Goal: Task Accomplishment & Management: Manage account settings

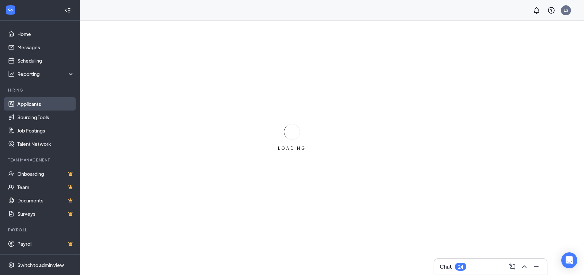
click at [29, 107] on link "Applicants" at bounding box center [45, 103] width 57 height 13
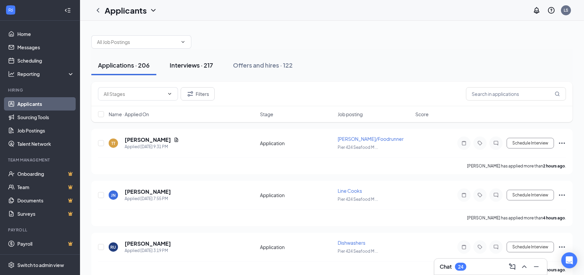
click at [186, 66] on div "Interviews · 217" at bounding box center [191, 65] width 43 height 8
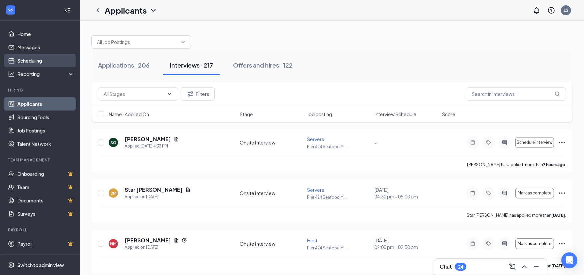
click at [22, 63] on link "Scheduling" at bounding box center [45, 60] width 57 height 13
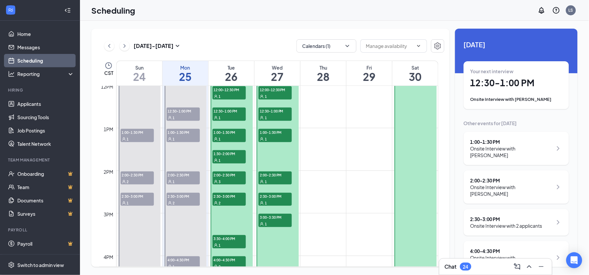
scroll to position [476, 0]
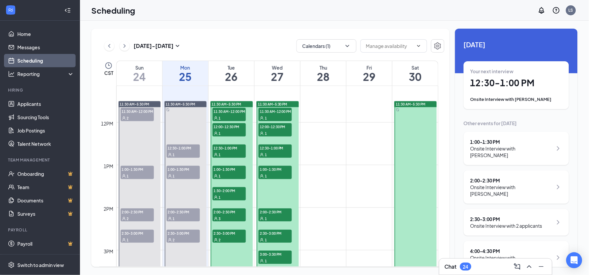
click at [131, 111] on span "11:30 AM-12:00 PM" at bounding box center [137, 111] width 33 height 7
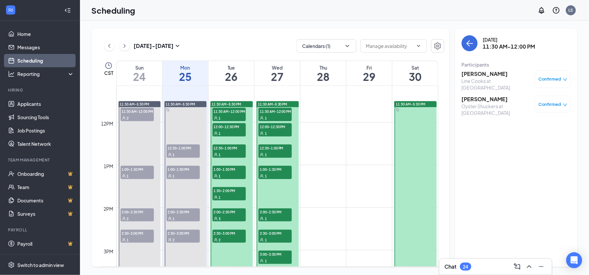
click at [138, 170] on span "1:00-1:30 PM" at bounding box center [137, 169] width 33 height 7
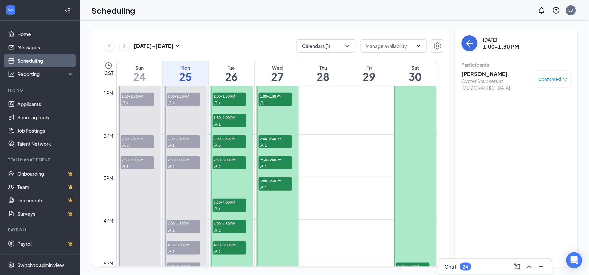
scroll to position [550, 0]
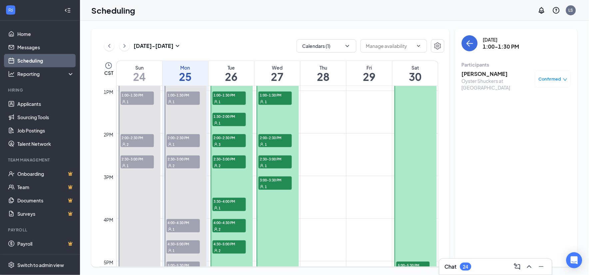
click at [137, 140] on span "2:00-2:30 PM" at bounding box center [137, 137] width 33 height 7
click at [136, 165] on div "1" at bounding box center [137, 165] width 33 height 7
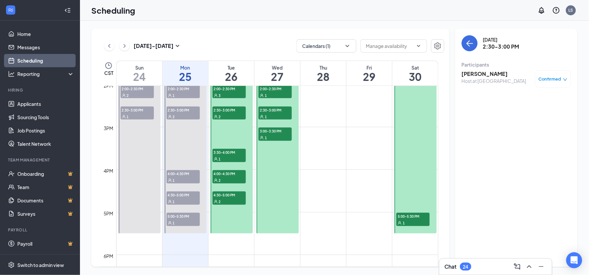
scroll to position [587, 0]
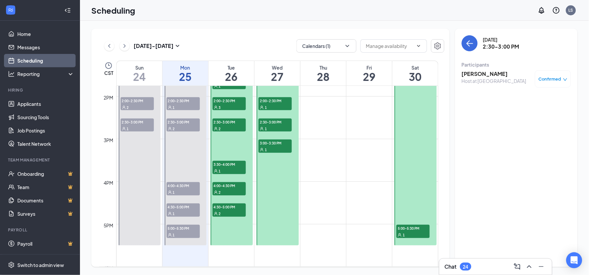
click at [176, 233] on div "1" at bounding box center [183, 235] width 33 height 7
click at [181, 209] on span "4:30-5:00 PM" at bounding box center [183, 207] width 33 height 7
click at [182, 230] on span "5:00-5:30 PM" at bounding box center [183, 228] width 33 height 7
click at [179, 211] on div "1" at bounding box center [183, 213] width 33 height 7
click at [183, 188] on span "4:00-4:30 PM" at bounding box center [183, 185] width 33 height 7
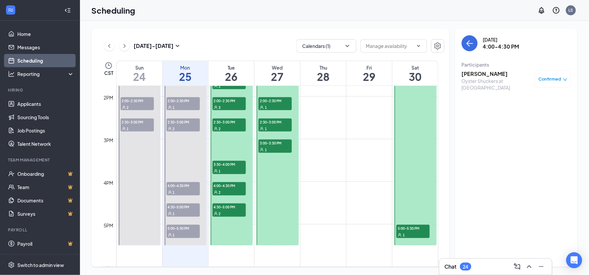
scroll to position [550, 0]
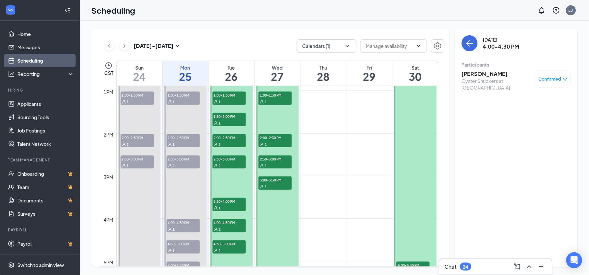
click at [183, 162] on span "2:30-3:00 PM" at bounding box center [183, 159] width 33 height 7
click at [184, 141] on div "1" at bounding box center [183, 144] width 33 height 7
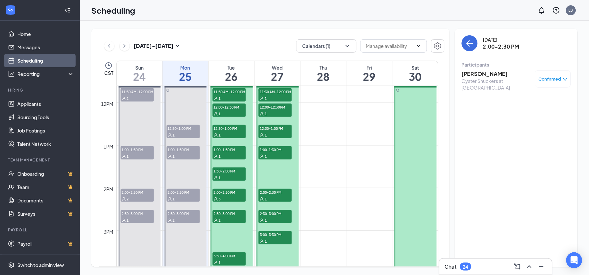
scroll to position [476, 0]
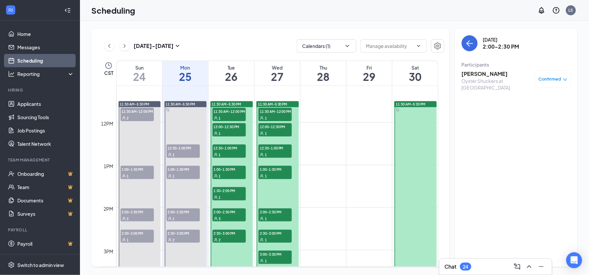
drag, startPoint x: 183, startPoint y: 168, endPoint x: 187, endPoint y: 153, distance: 15.2
click at [183, 168] on span "1:00-1:30 PM" at bounding box center [183, 169] width 33 height 7
click at [186, 149] on span "12:30-1:00 PM" at bounding box center [183, 148] width 33 height 7
click at [230, 114] on span "11:30 AM-12:00 PM" at bounding box center [229, 111] width 33 height 7
click at [228, 128] on span "12:00-12:30 PM" at bounding box center [229, 126] width 33 height 7
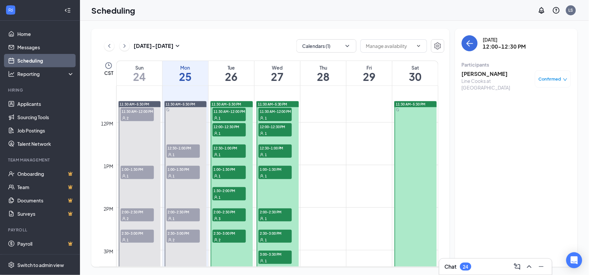
click at [227, 154] on div "1" at bounding box center [229, 154] width 33 height 7
click at [227, 173] on div "1" at bounding box center [229, 176] width 33 height 7
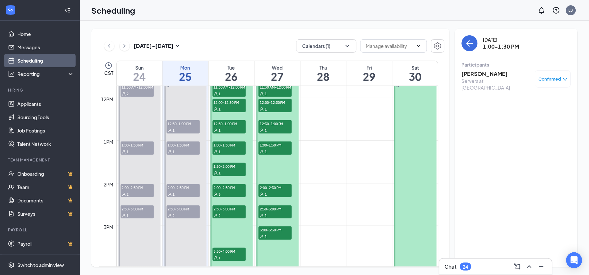
scroll to position [513, 0]
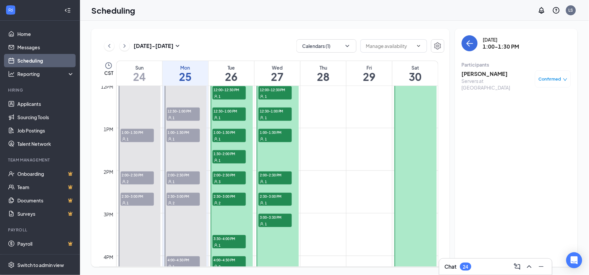
click at [477, 74] on h3 "[PERSON_NAME]" at bounding box center [497, 73] width 70 height 7
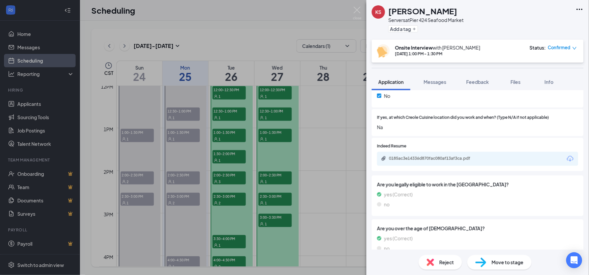
scroll to position [278, 0]
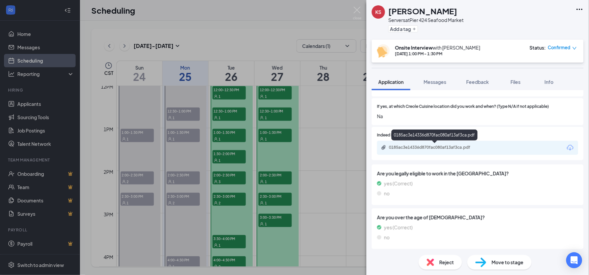
click at [418, 148] on div "0185ac3e14336d870fac080af13af3ca.pdf" at bounding box center [435, 147] width 93 height 5
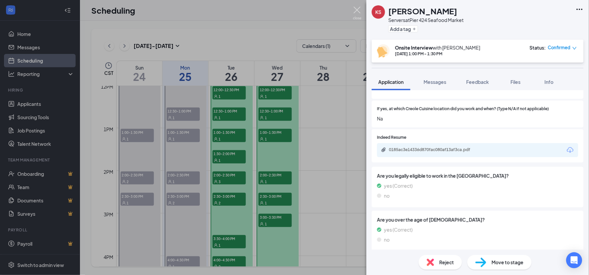
click at [358, 8] on img at bounding box center [357, 13] width 8 height 13
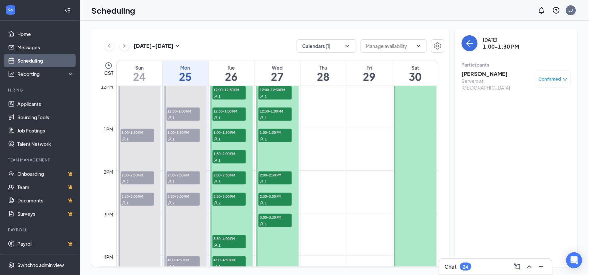
click at [228, 115] on div "1" at bounding box center [229, 117] width 33 height 7
click at [227, 134] on span "1:00-1:30 PM" at bounding box center [229, 132] width 33 height 7
click at [228, 157] on div "1" at bounding box center [229, 160] width 33 height 7
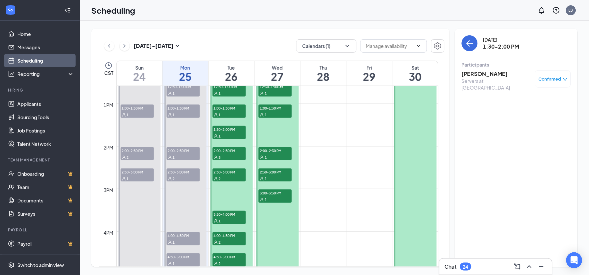
scroll to position [550, 0]
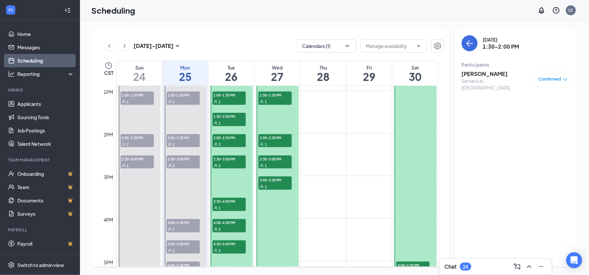
click at [229, 141] on div "3" at bounding box center [229, 144] width 33 height 7
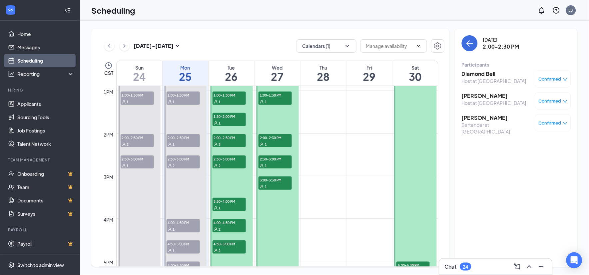
scroll to position [587, 0]
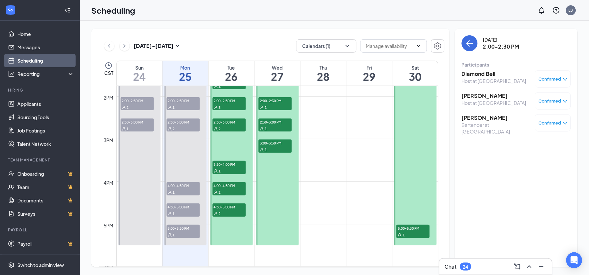
click at [474, 122] on h3 "[PERSON_NAME]" at bounding box center [497, 117] width 70 height 7
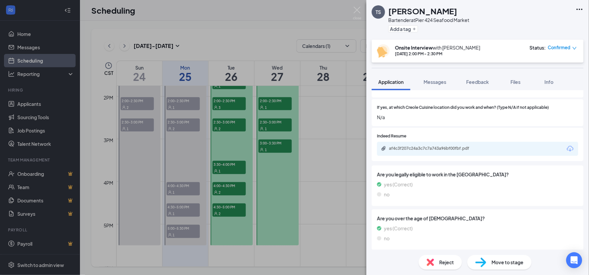
scroll to position [259, 0]
click at [428, 150] on div "af4c3f207c24a3c7c7a743a96bf00fbf.pdf" at bounding box center [435, 148] width 93 height 5
click at [358, 12] on img at bounding box center [357, 13] width 8 height 13
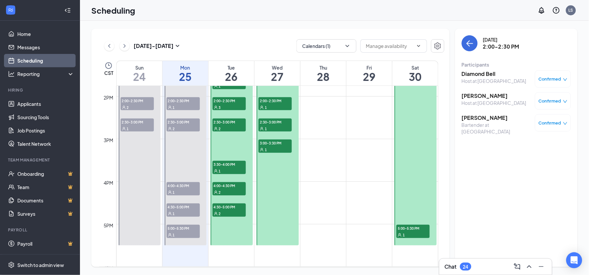
click at [225, 100] on span "2:00-2:30 PM" at bounding box center [229, 100] width 33 height 7
click at [224, 127] on div "2" at bounding box center [229, 128] width 33 height 7
click at [230, 167] on span "3:30-4:00 PM" at bounding box center [229, 164] width 33 height 7
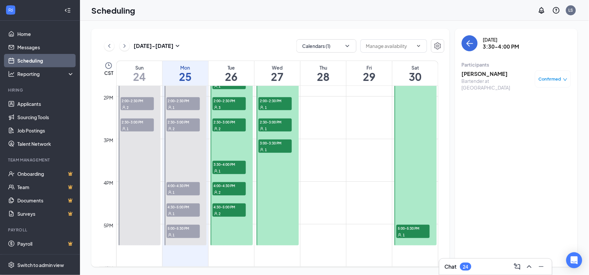
scroll to position [624, 0]
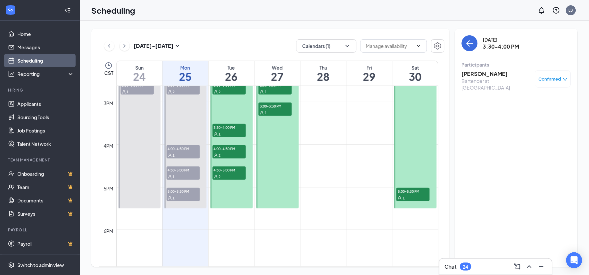
click at [225, 151] on span "4:00-4:30 PM" at bounding box center [229, 148] width 33 height 7
click at [227, 172] on span "4:30-5:00 PM" at bounding box center [229, 170] width 33 height 7
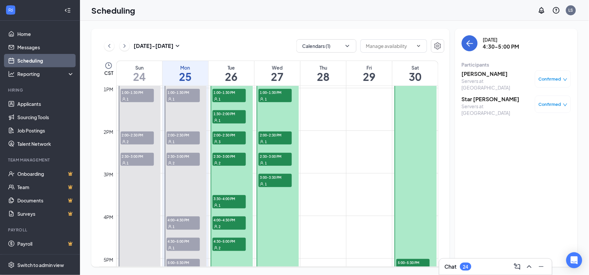
scroll to position [550, 0]
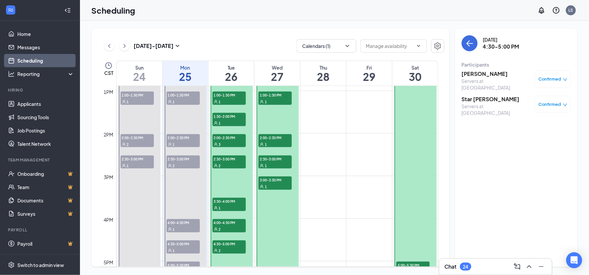
click at [269, 181] on span "3:00-3:30 PM" at bounding box center [275, 180] width 33 height 7
click at [272, 159] on span "2:30-3:00 PM" at bounding box center [275, 159] width 33 height 7
click at [272, 140] on span "2:00-2:30 PM" at bounding box center [275, 137] width 33 height 7
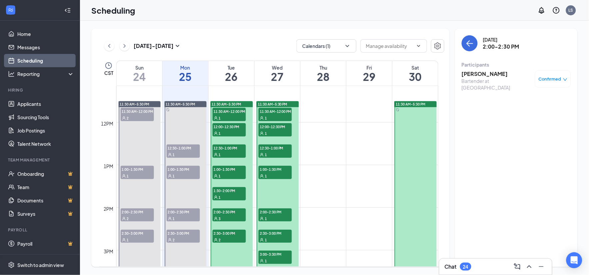
scroll to position [439, 0]
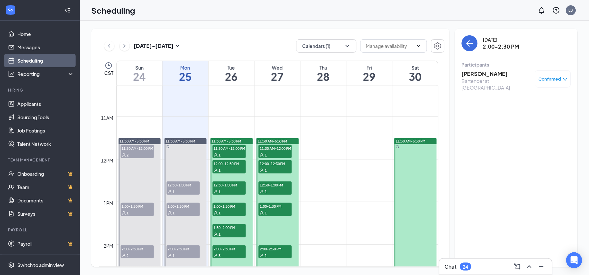
click at [271, 209] on span "1:00-1:30 PM" at bounding box center [275, 206] width 33 height 7
click at [270, 186] on span "12:30-1:00 PM" at bounding box center [275, 185] width 33 height 7
click at [274, 168] on div "1" at bounding box center [275, 170] width 33 height 7
click at [276, 150] on span "11:30 AM-12:00 PM" at bounding box center [275, 148] width 33 height 7
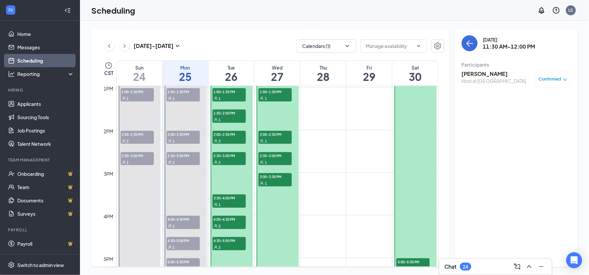
scroll to position [624, 0]
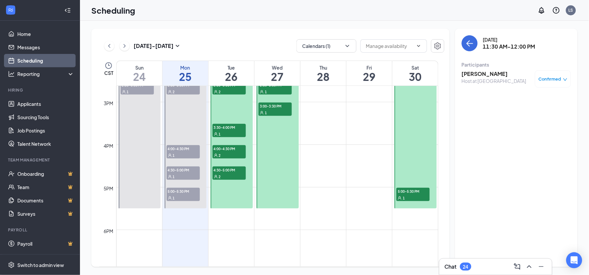
click at [405, 196] on div "1" at bounding box center [413, 198] width 33 height 7
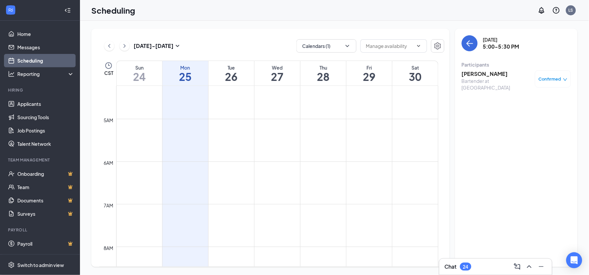
scroll to position [179, 0]
click at [125, 46] on icon "ChevronRight" at bounding box center [125, 46] width 2 height 4
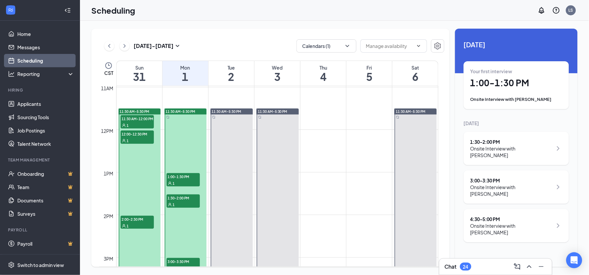
scroll to position [476, 0]
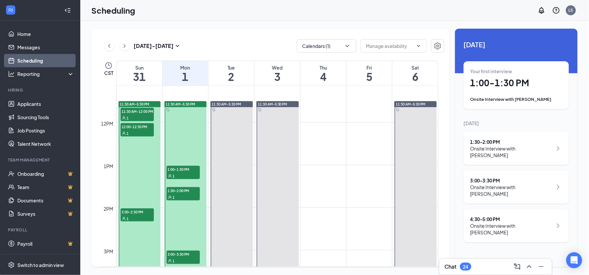
click at [135, 111] on span "11:30 AM-12:00 PM" at bounding box center [137, 111] width 33 height 7
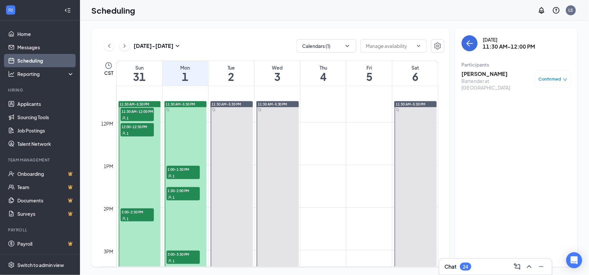
click at [471, 75] on h3 "[PERSON_NAME]" at bounding box center [497, 73] width 70 height 7
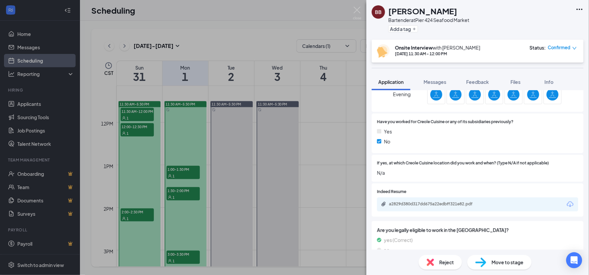
scroll to position [222, 0]
click at [419, 205] on div "a2829d380d317dd675a22edbff321e82.pdf" at bounding box center [435, 203] width 93 height 5
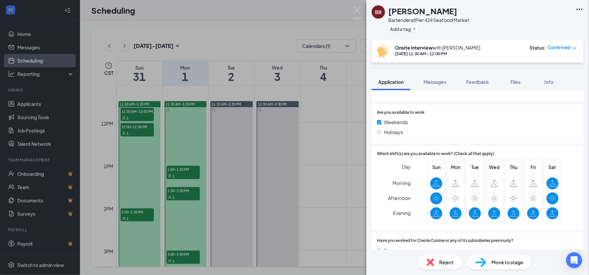
scroll to position [93, 0]
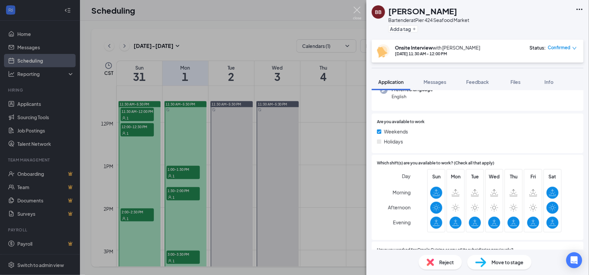
click at [355, 10] on img at bounding box center [357, 13] width 8 height 13
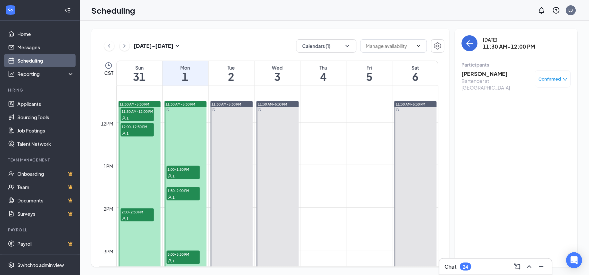
click at [133, 113] on span "11:30 AM-12:00 PM" at bounding box center [137, 111] width 33 height 7
click at [135, 130] on div "1" at bounding box center [137, 133] width 33 height 7
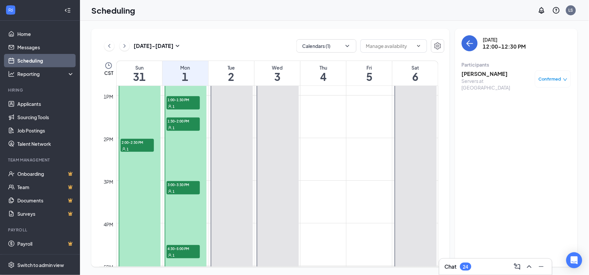
scroll to position [550, 0]
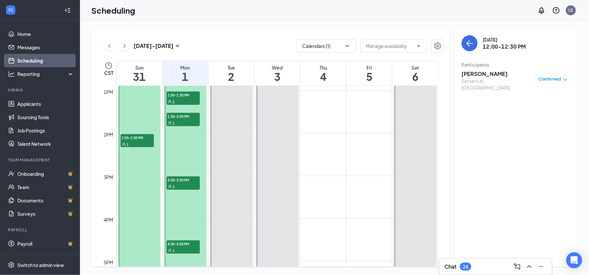
click at [138, 143] on div "1" at bounding box center [137, 144] width 33 height 7
click at [472, 74] on h3 "[PERSON_NAME]" at bounding box center [497, 73] width 70 height 7
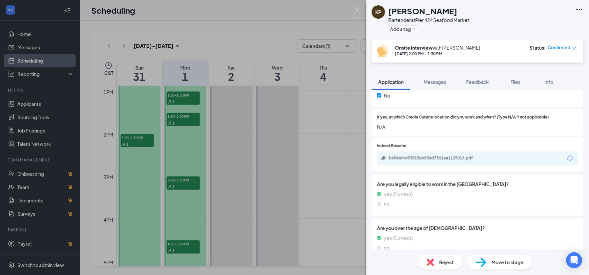
scroll to position [278, 0]
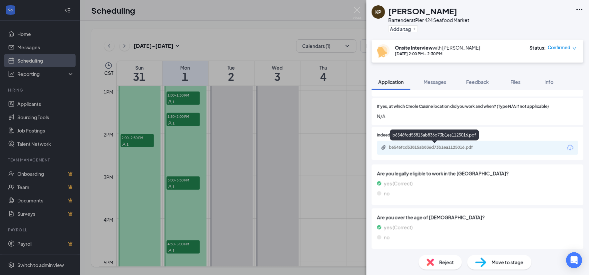
click at [413, 146] on div "b6546fcd53815ab836d73b1ea1125016.pdf" at bounding box center [435, 147] width 93 height 5
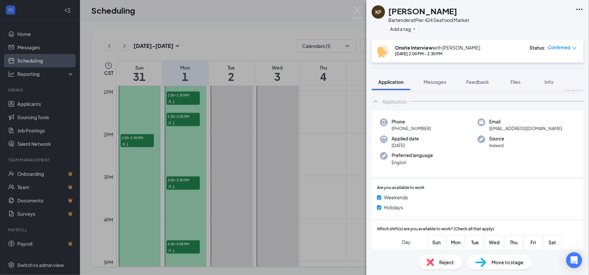
scroll to position [0, 0]
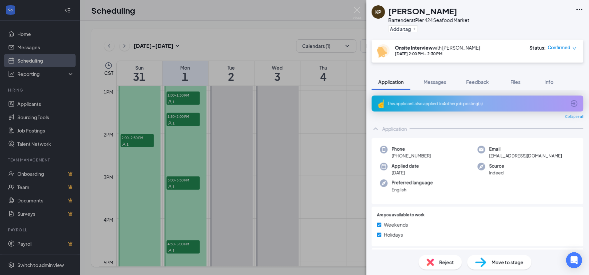
click at [437, 105] on div "This applicant also applied to 4 other job posting(s)" at bounding box center [477, 104] width 179 height 6
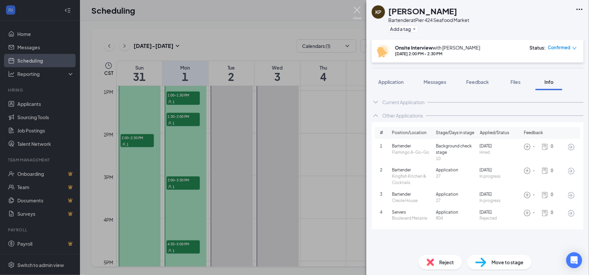
click at [356, 7] on img at bounding box center [357, 13] width 8 height 13
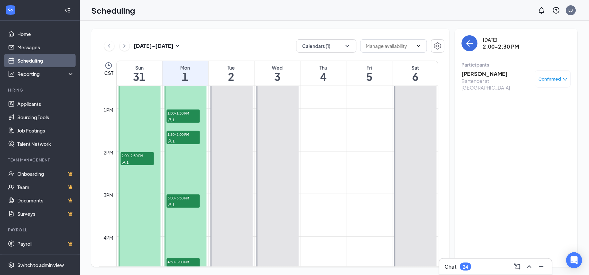
scroll to position [476, 0]
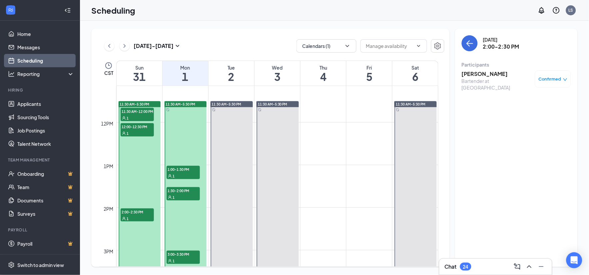
click at [132, 133] on div "1" at bounding box center [137, 133] width 33 height 7
click at [135, 112] on span "11:30 AM-12:00 PM" at bounding box center [137, 111] width 33 height 7
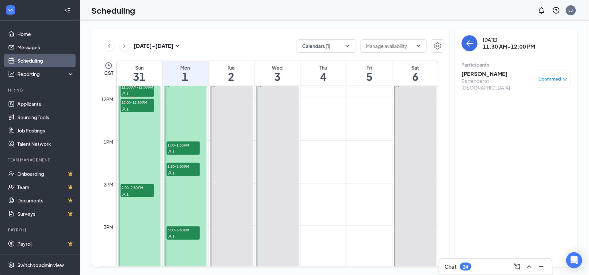
scroll to position [513, 0]
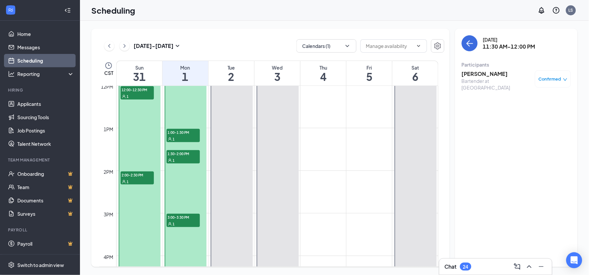
click at [178, 137] on div "1" at bounding box center [183, 139] width 33 height 7
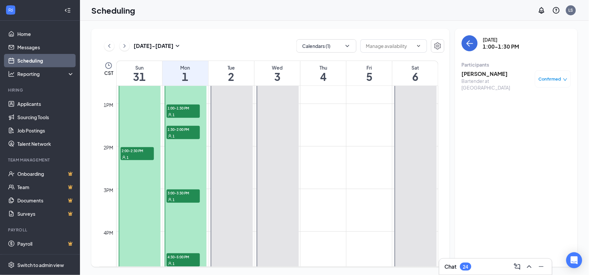
scroll to position [550, 0]
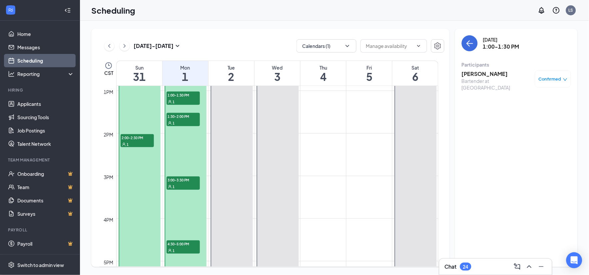
click at [179, 120] on div "1" at bounding box center [183, 123] width 33 height 7
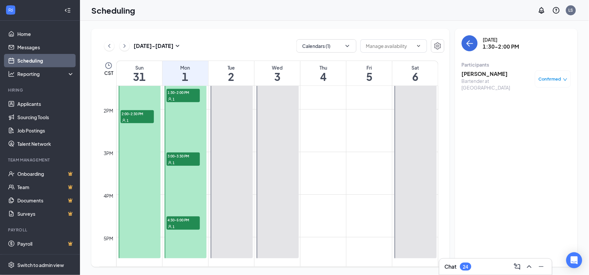
scroll to position [587, 0]
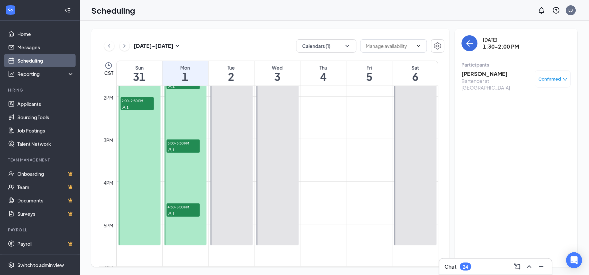
click at [182, 144] on span "3:00-3:30 PM" at bounding box center [183, 143] width 33 height 7
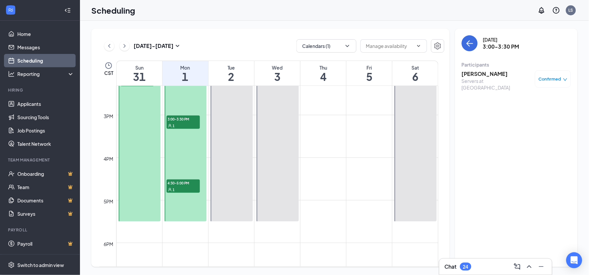
scroll to position [624, 0]
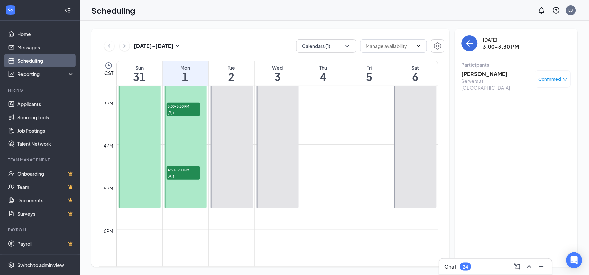
click at [182, 171] on span "4:30-5:00 PM" at bounding box center [183, 170] width 33 height 7
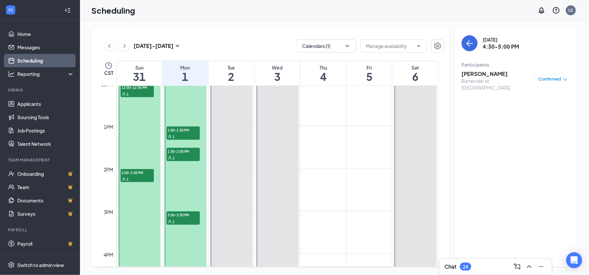
scroll to position [513, 0]
